Goal: Information Seeking & Learning: Learn about a topic

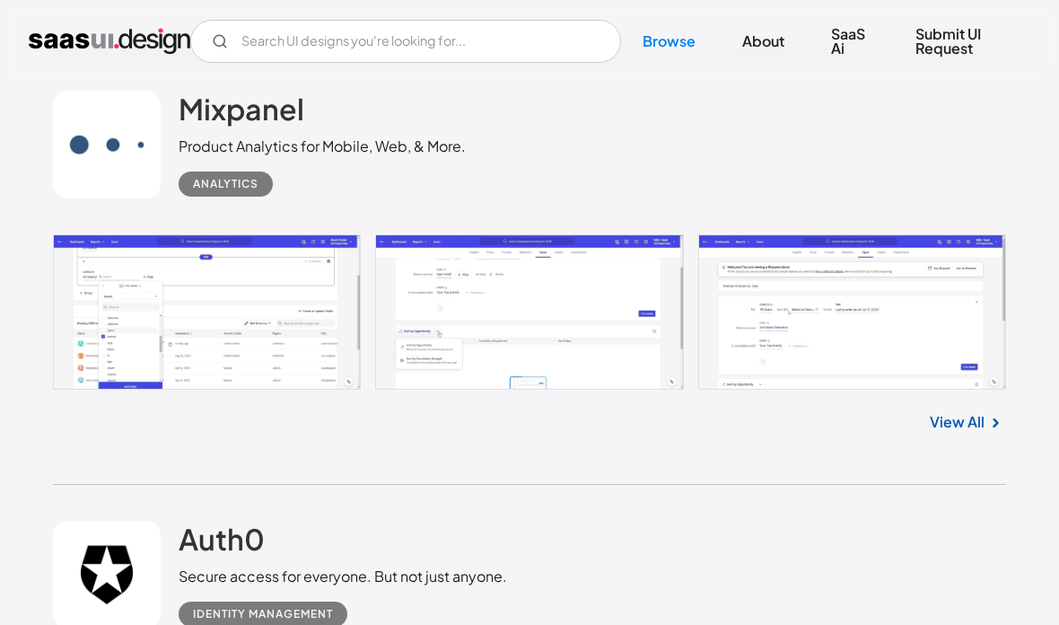
scroll to position [1383, 0]
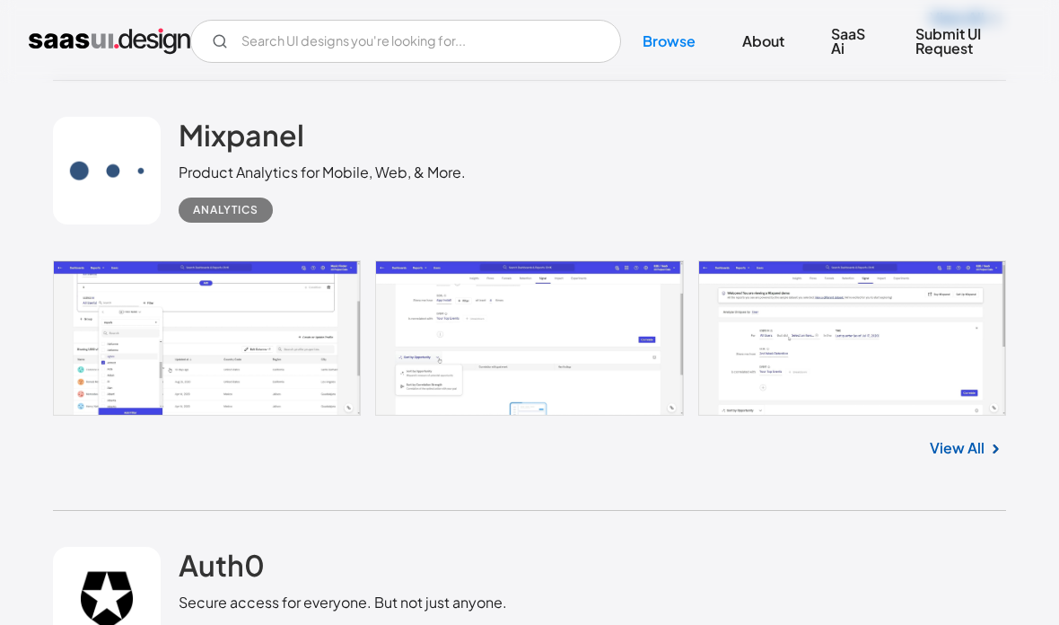
click at [981, 459] on link "View All" at bounding box center [957, 448] width 55 height 22
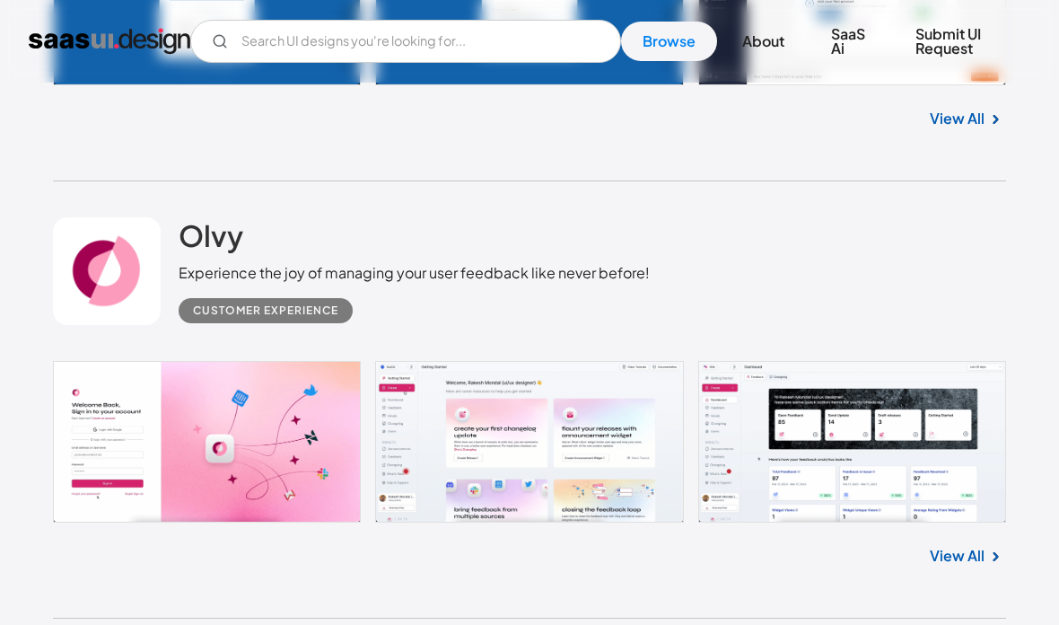
scroll to position [2721, 0]
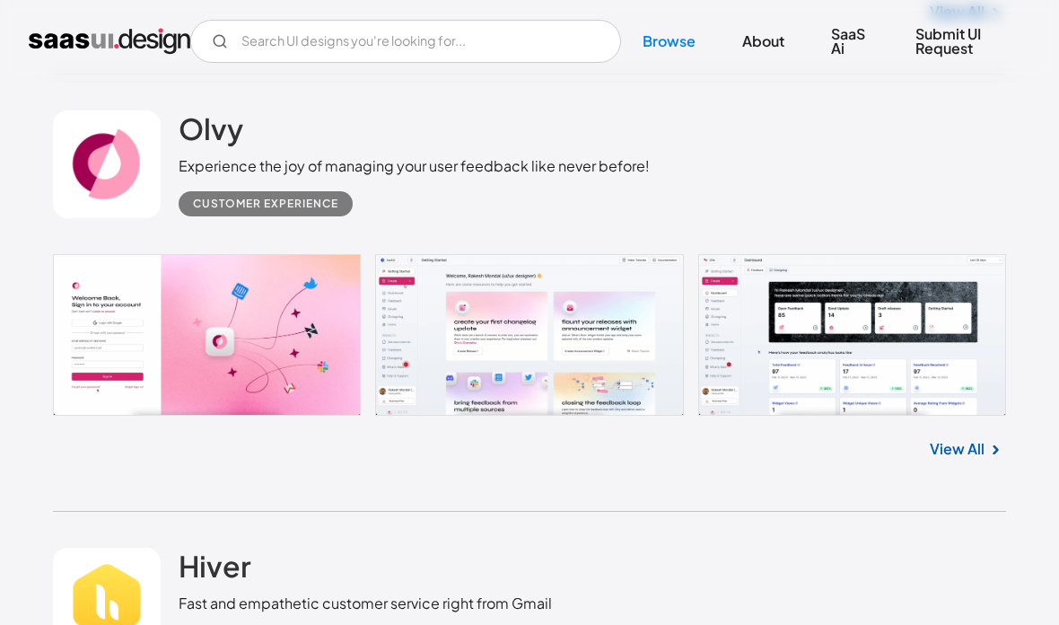
click at [976, 460] on link "View All" at bounding box center [957, 449] width 55 height 22
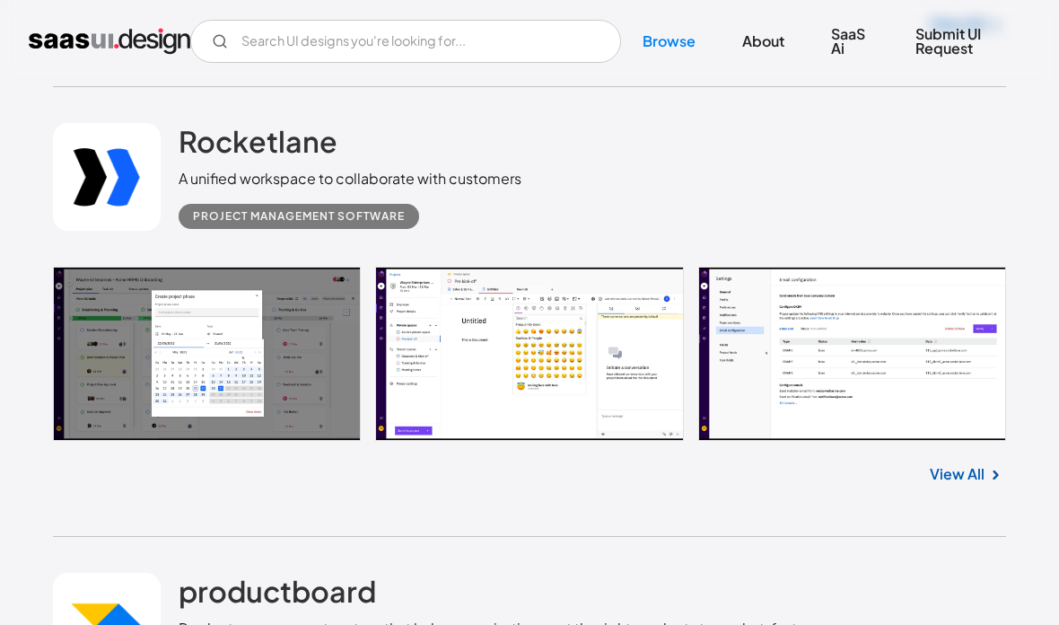
scroll to position [5400, 0]
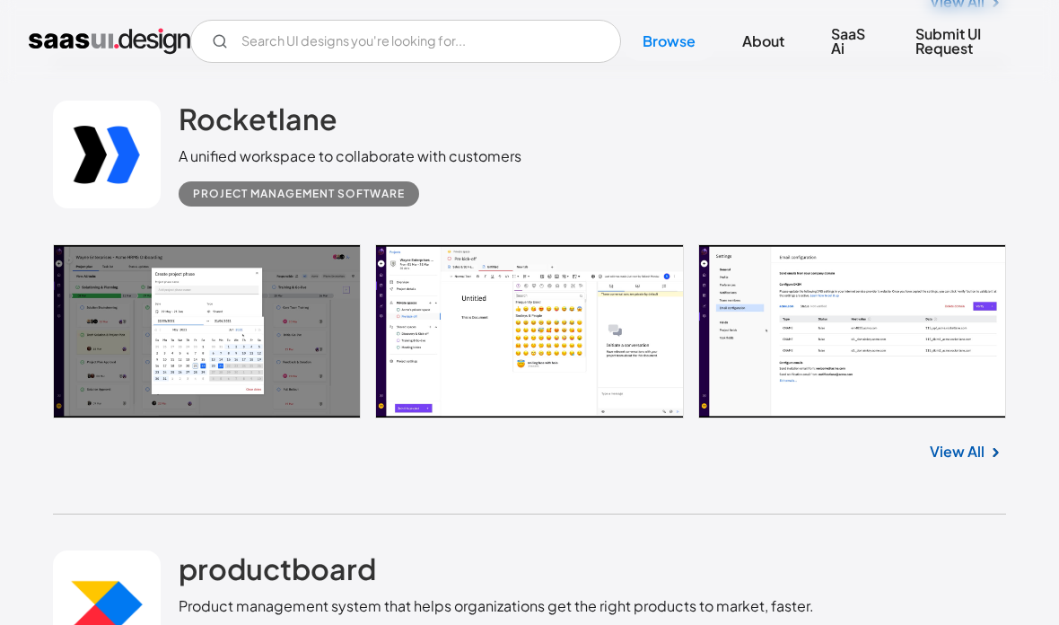
click at [976, 463] on link "View All" at bounding box center [957, 453] width 55 height 22
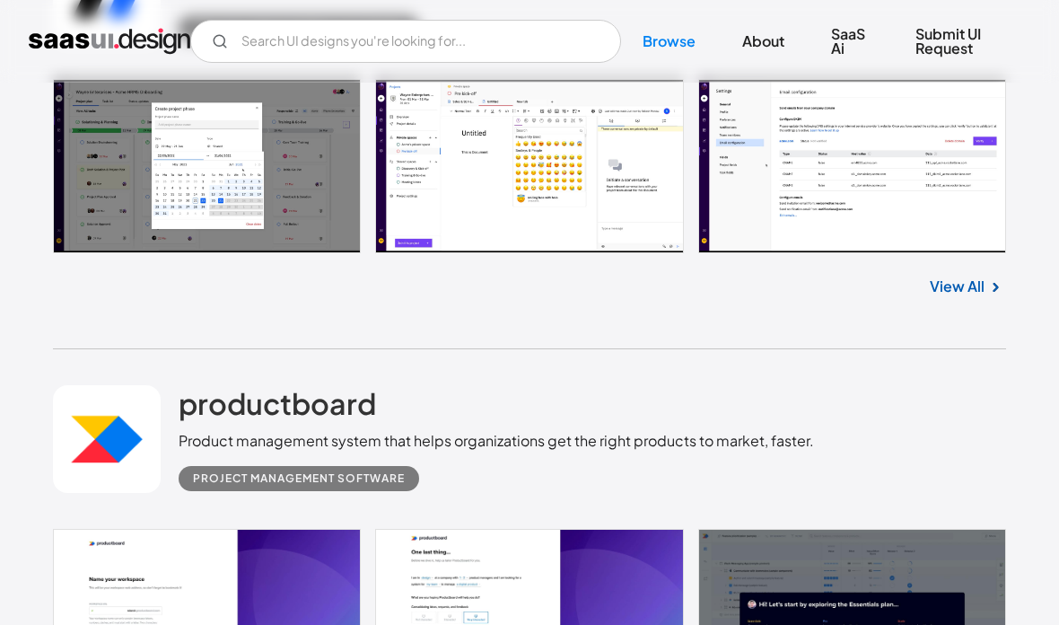
scroll to position [5929, 0]
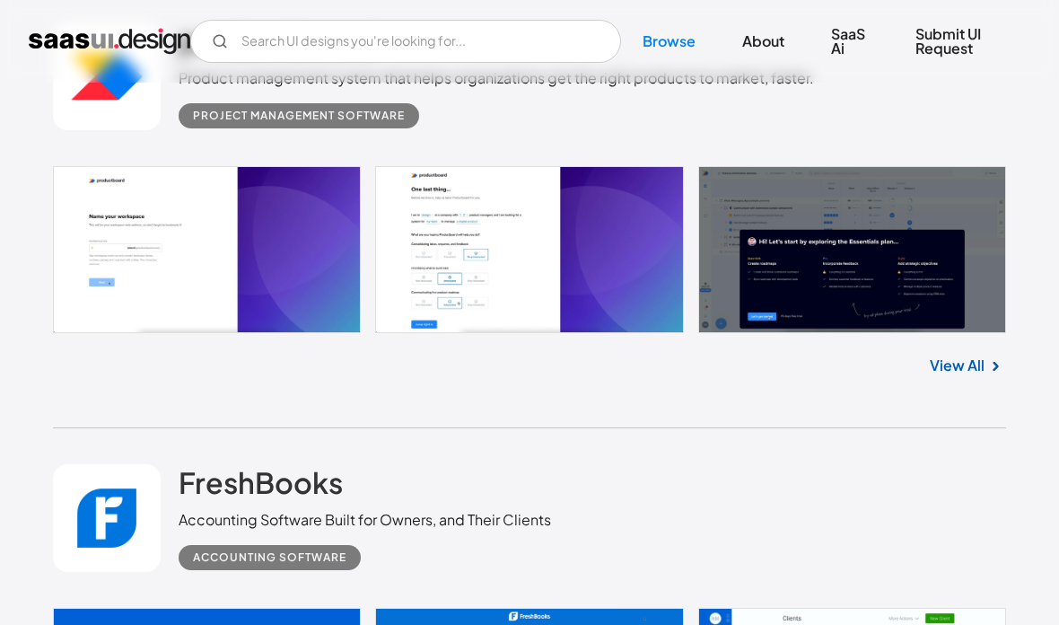
click at [201, 127] on div "Project Management Software" at bounding box center [299, 116] width 212 height 22
click at [978, 376] on link "View All" at bounding box center [957, 366] width 55 height 22
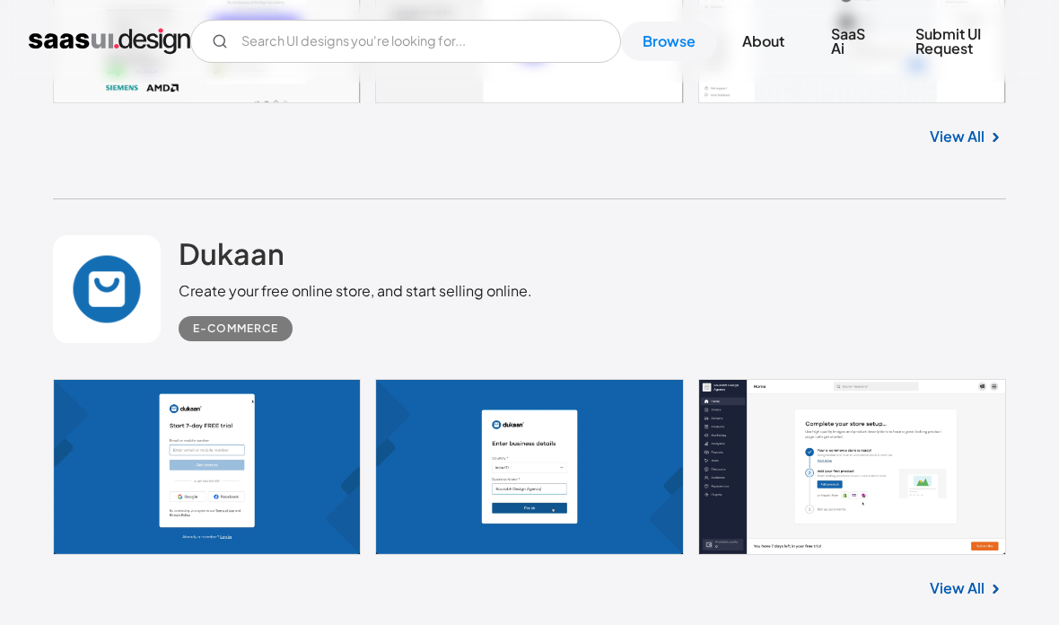
scroll to position [2102, 0]
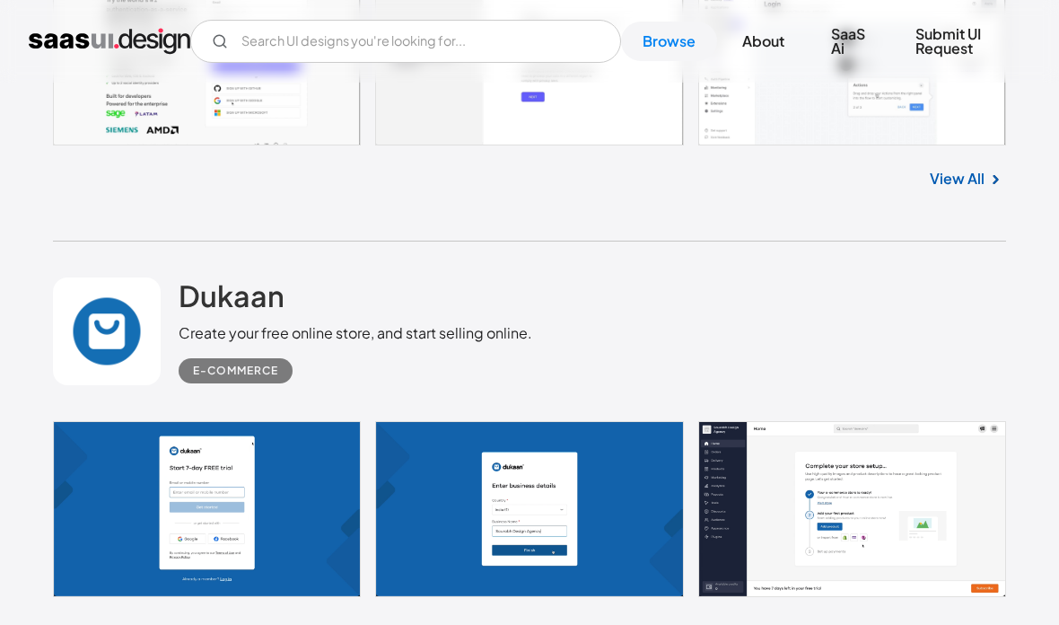
click at [667, 54] on link "Browse" at bounding box center [669, 41] width 96 height 39
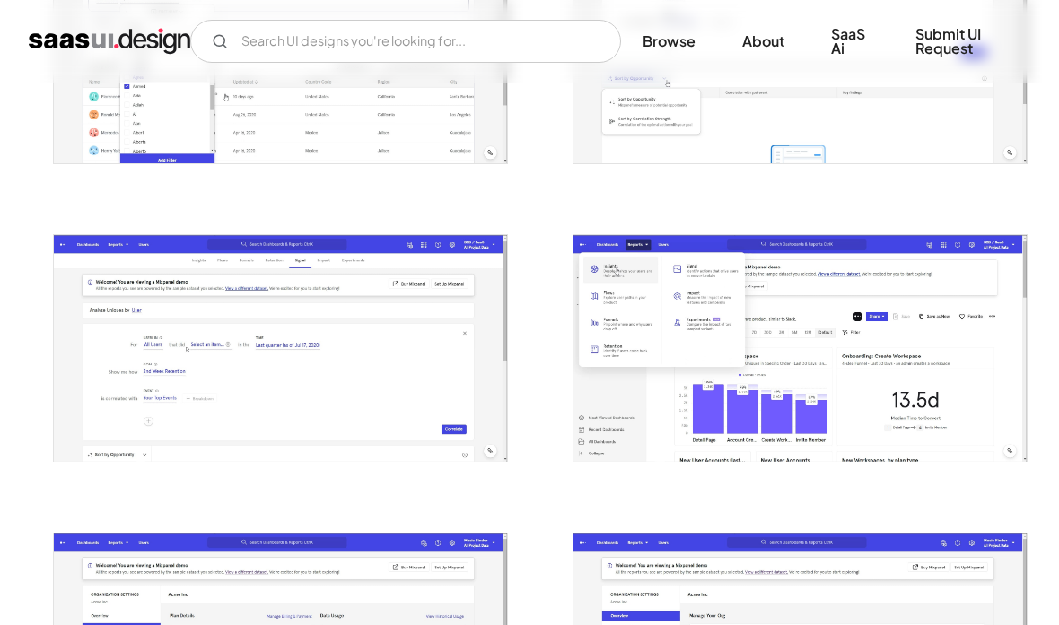
scroll to position [462, 0]
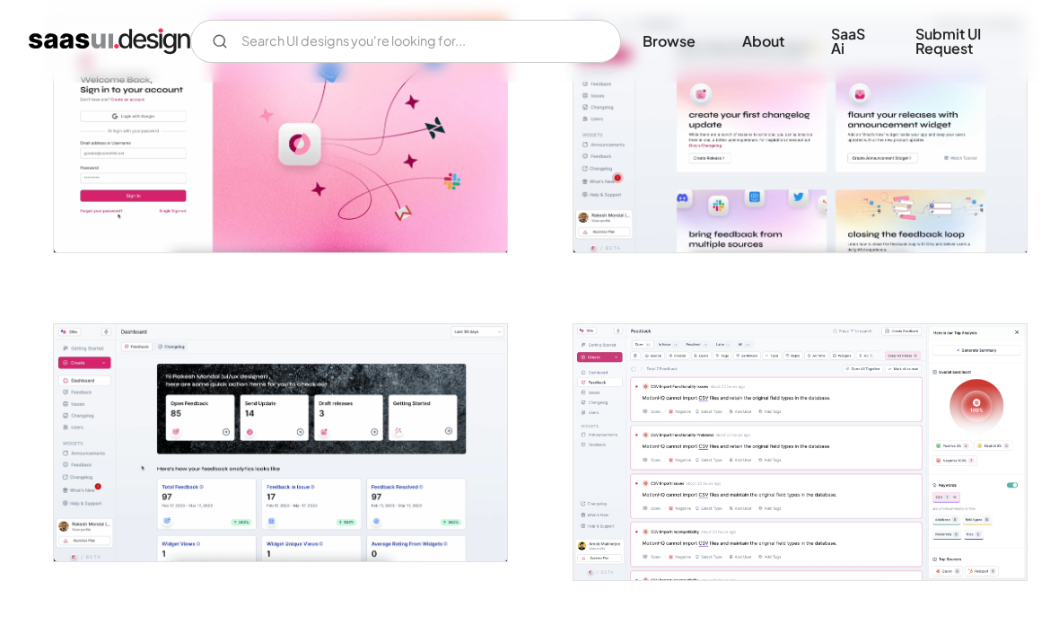
scroll to position [519, 0]
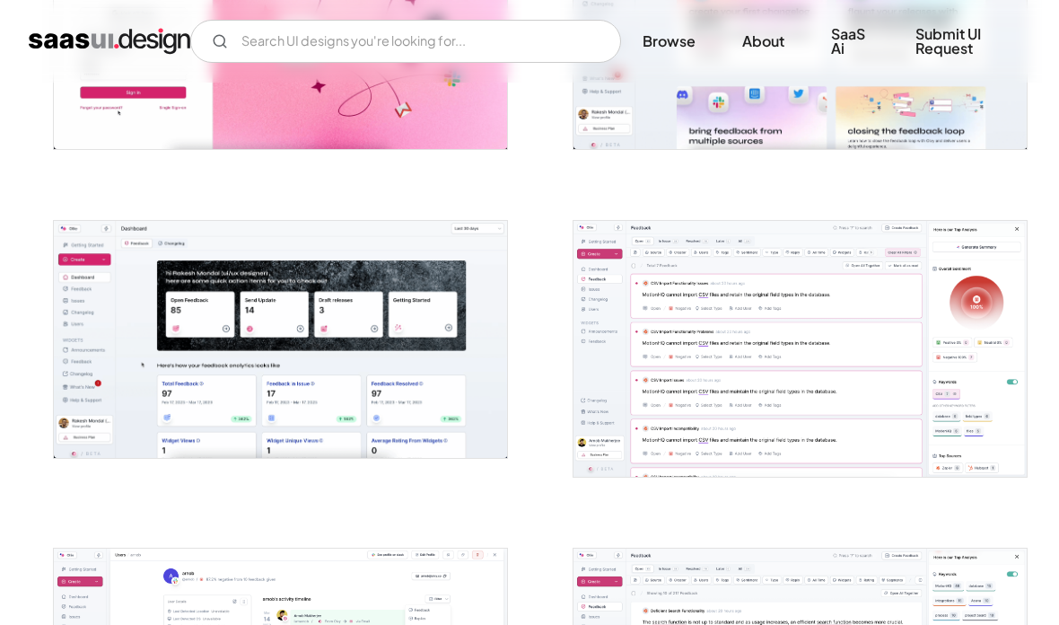
click at [954, 409] on img "open lightbox" at bounding box center [800, 348] width 453 height 255
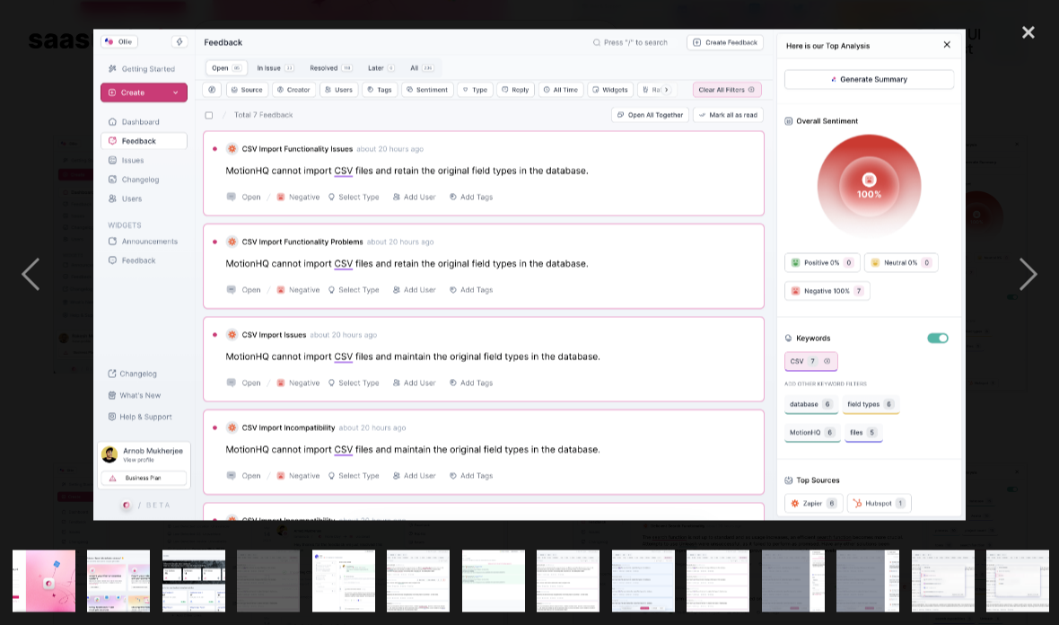
scroll to position [735, 0]
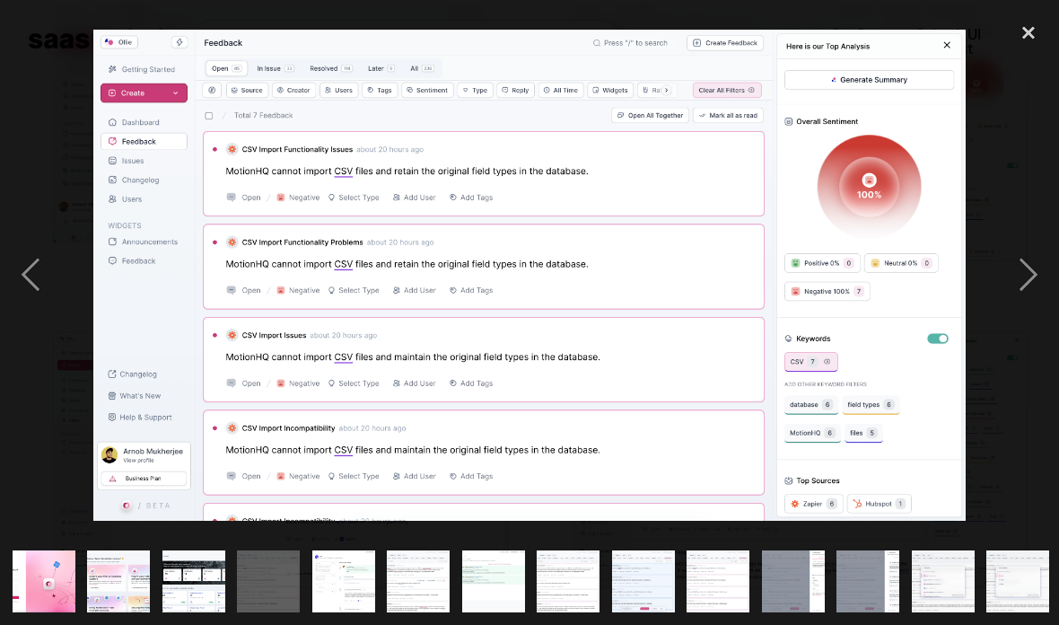
click at [1029, 45] on div "close lightbox" at bounding box center [1028, 32] width 61 height 39
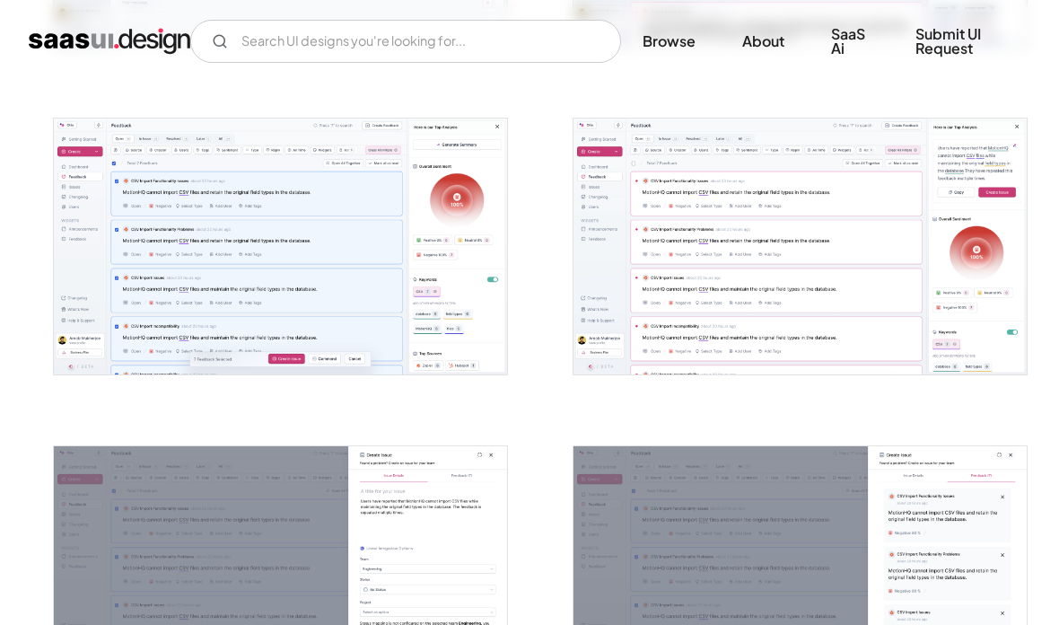
scroll to position [1539, 0]
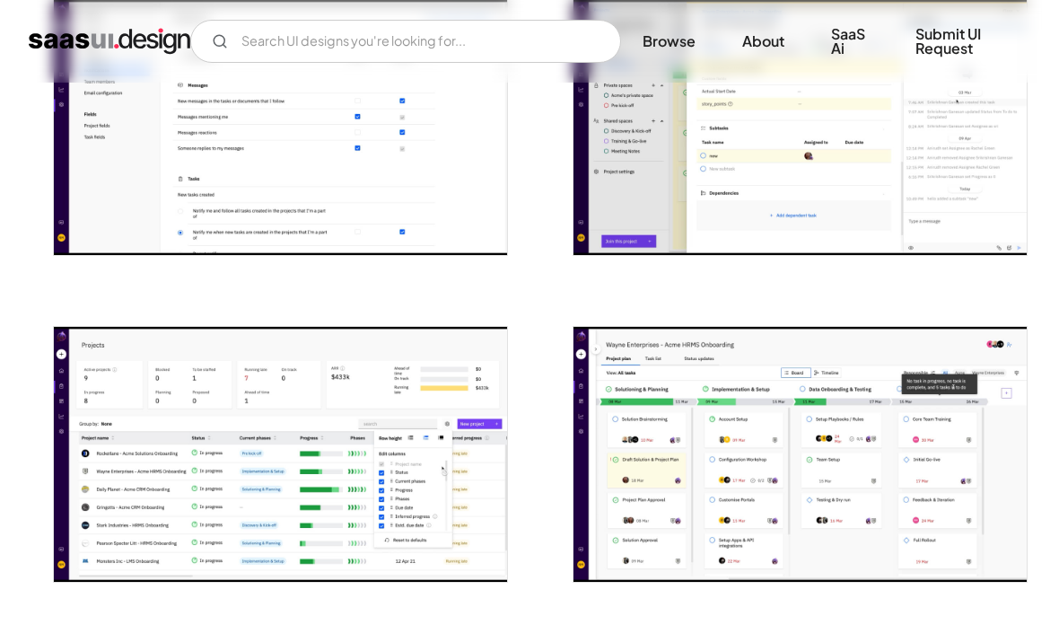
scroll to position [1394, 0]
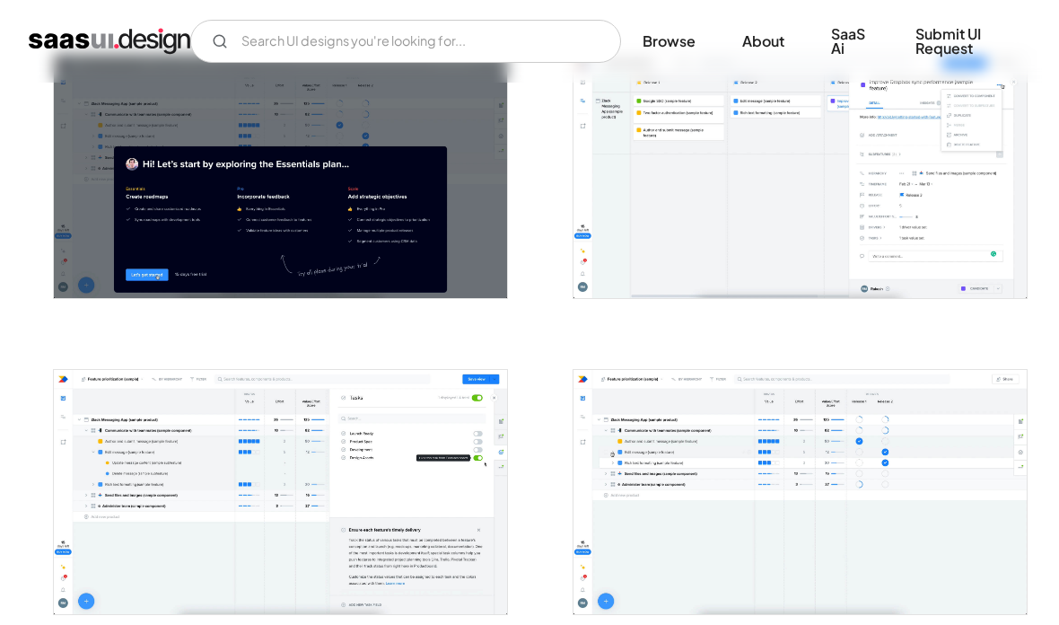
scroll to position [814, 0]
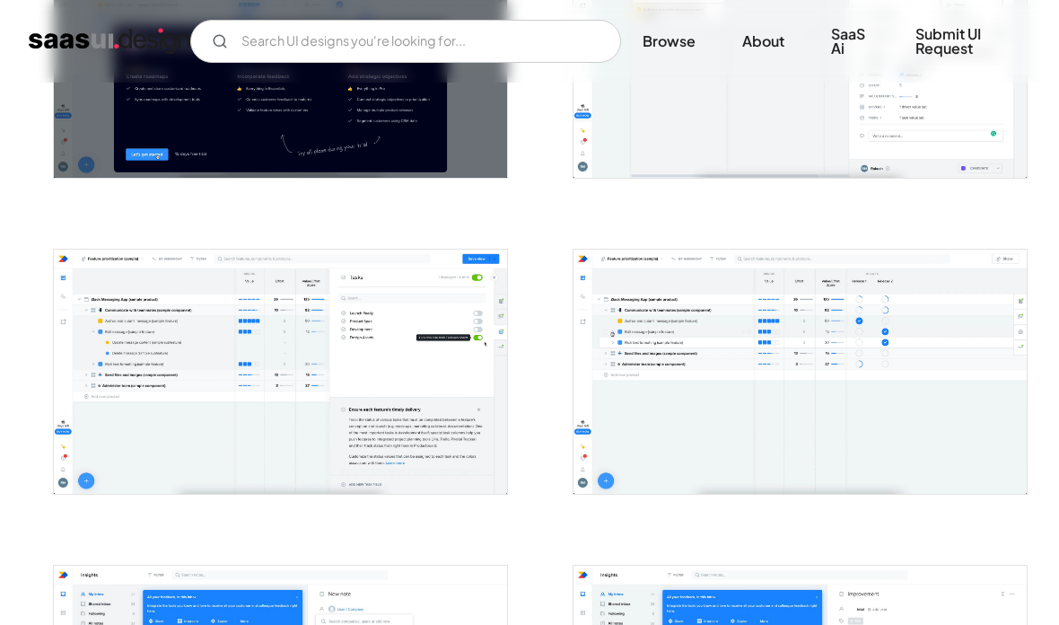
click at [108, 428] on img "open lightbox" at bounding box center [280, 372] width 453 height 244
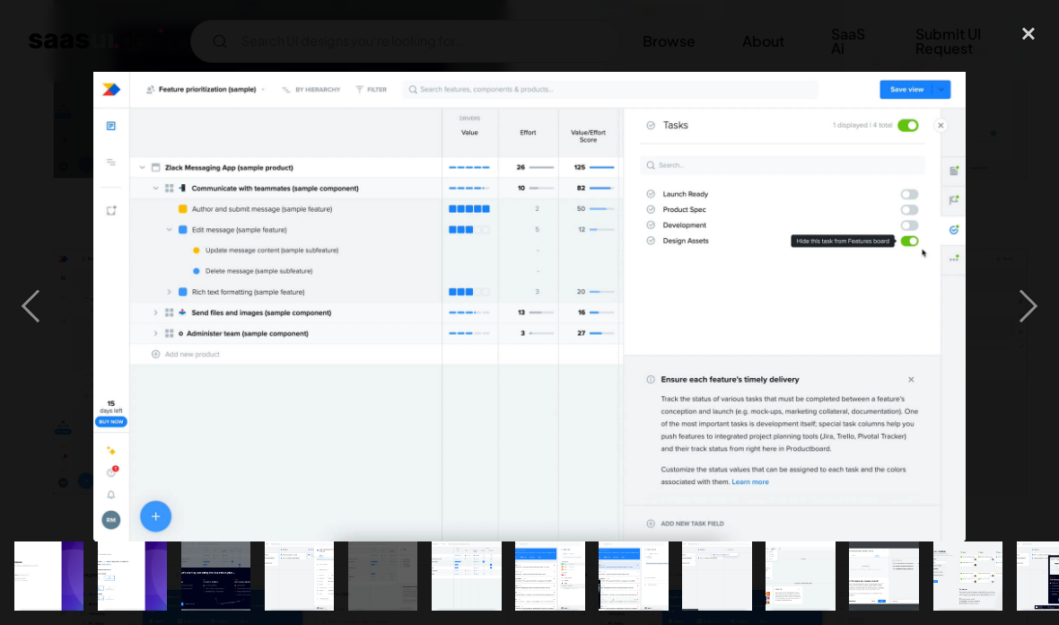
click at [1019, 41] on div "close lightbox" at bounding box center [1028, 33] width 61 height 39
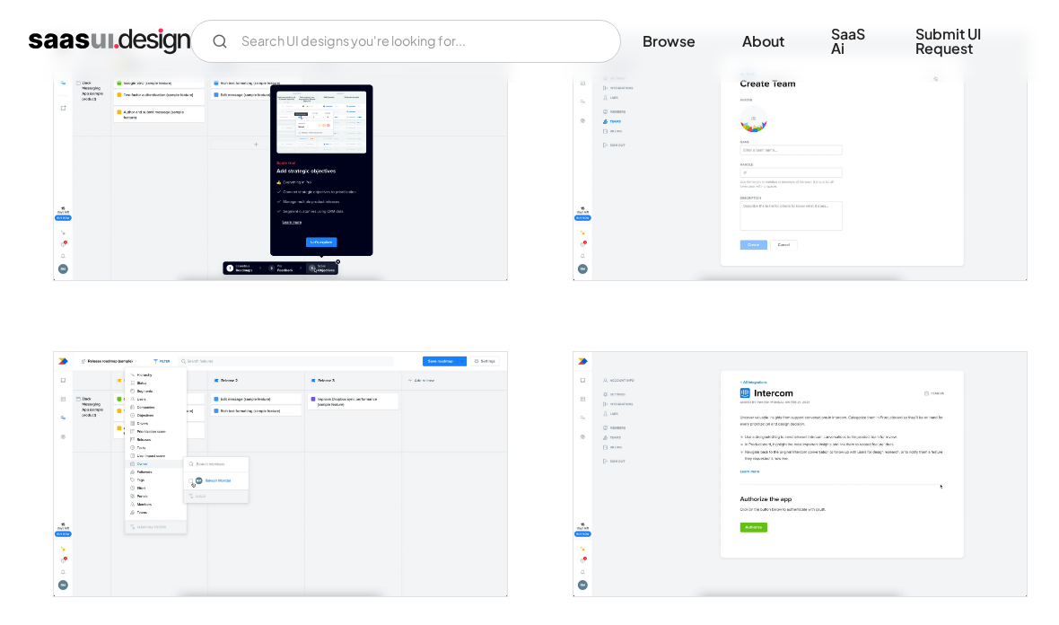
scroll to position [2245, 0]
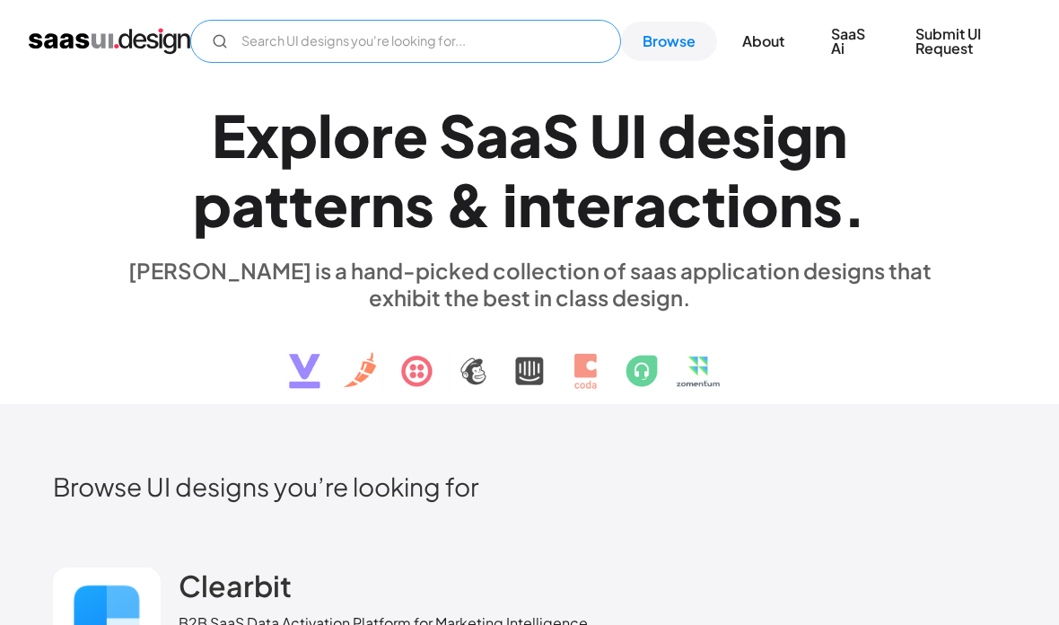
click at [533, 50] on input "Email Form" at bounding box center [405, 41] width 431 height 43
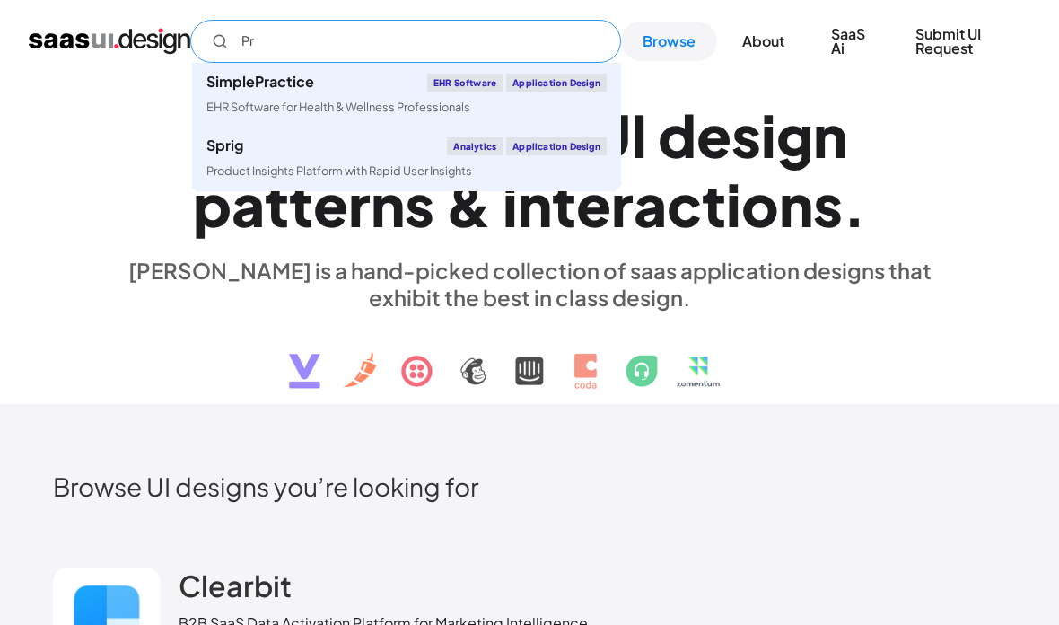
type input "P"
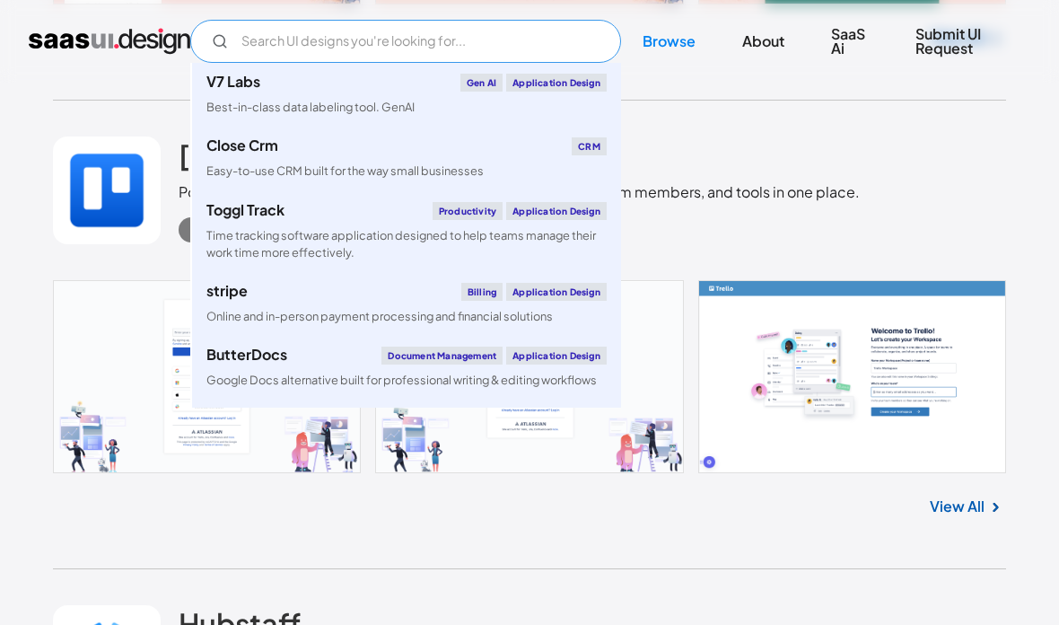
scroll to position [4068, 0]
click at [978, 517] on link "View All" at bounding box center [957, 506] width 55 height 22
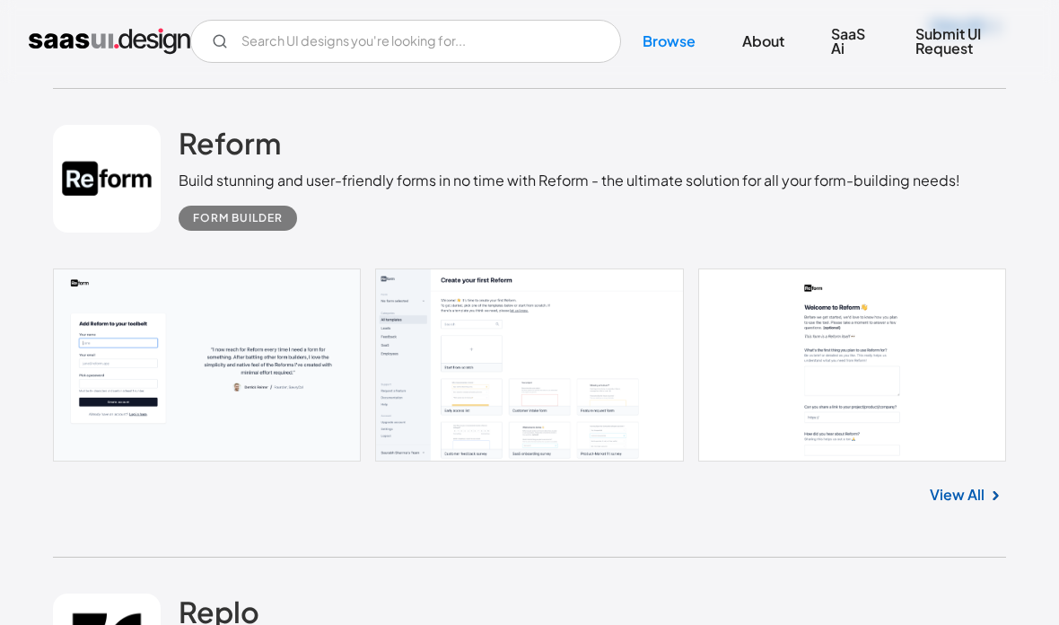
scroll to position [5957, 0]
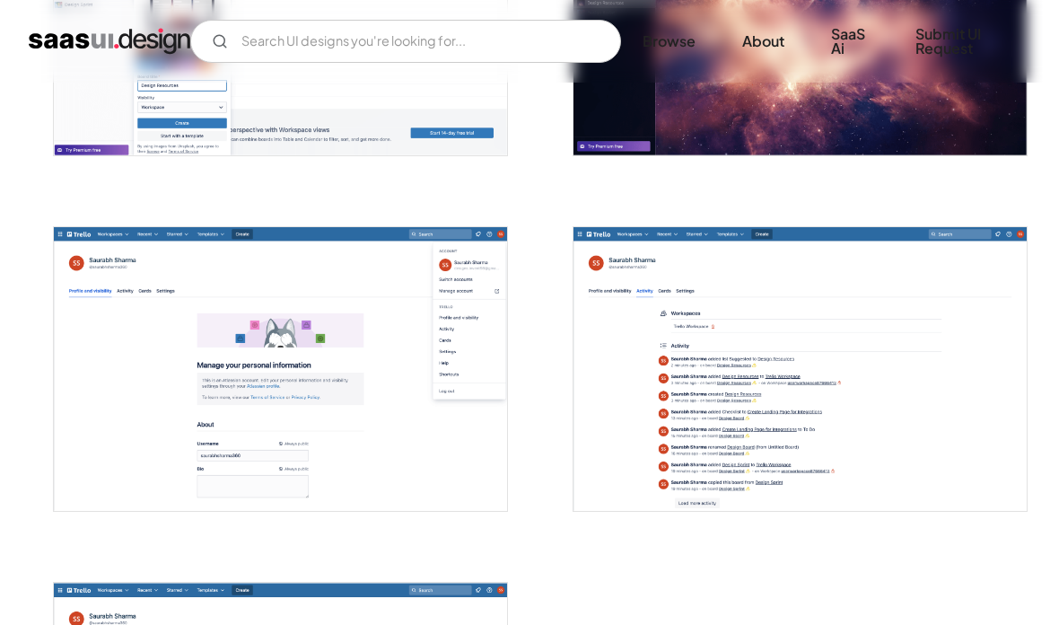
scroll to position [3700, 0]
